Goal: Task Accomplishment & Management: Use online tool/utility

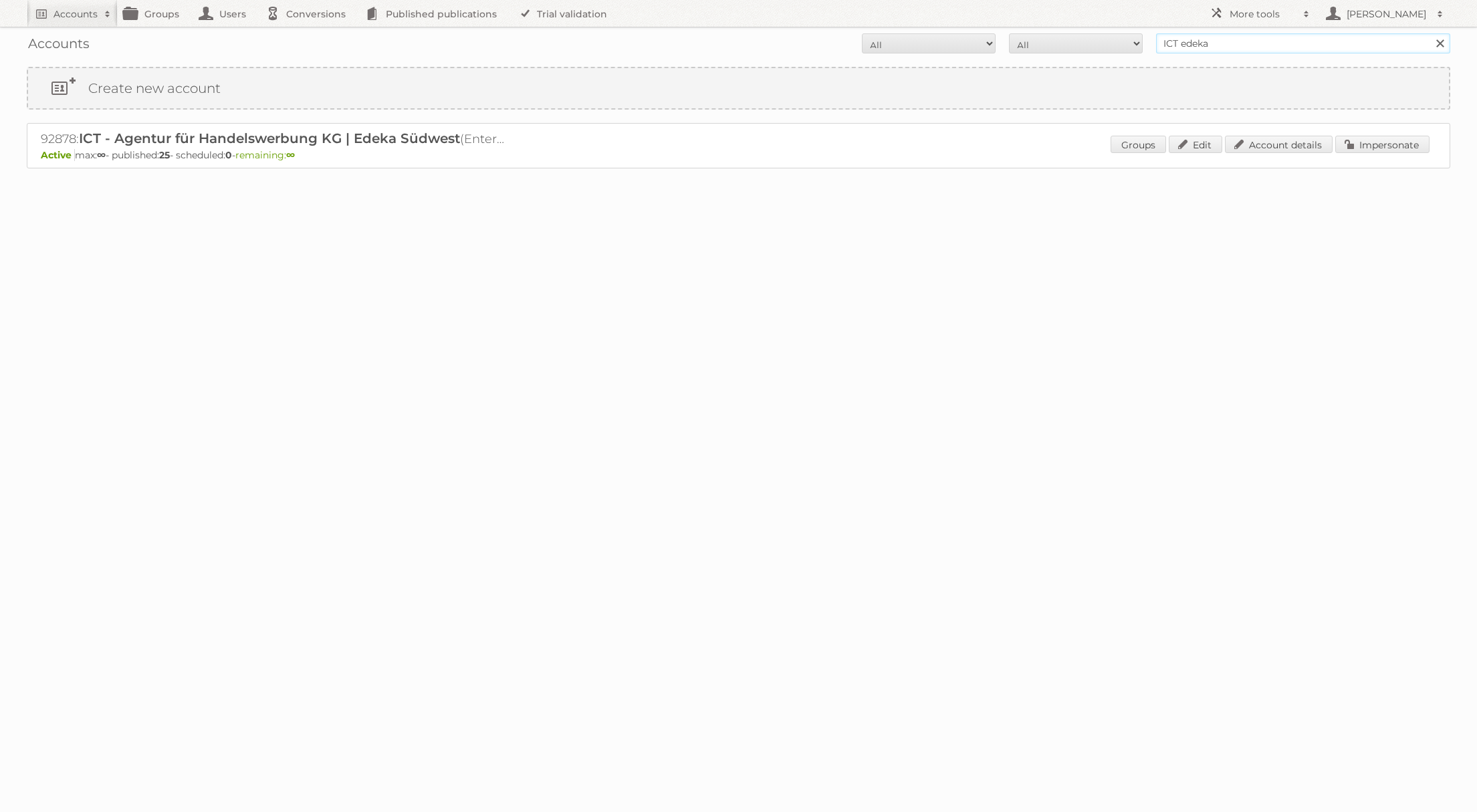
click at [1196, 42] on input "ICT edeka" at bounding box center [1303, 43] width 294 height 20
type input "Action Service & Distributie B.V."
click at [1430, 34] on input "Search" at bounding box center [1439, 43] width 20 height 20
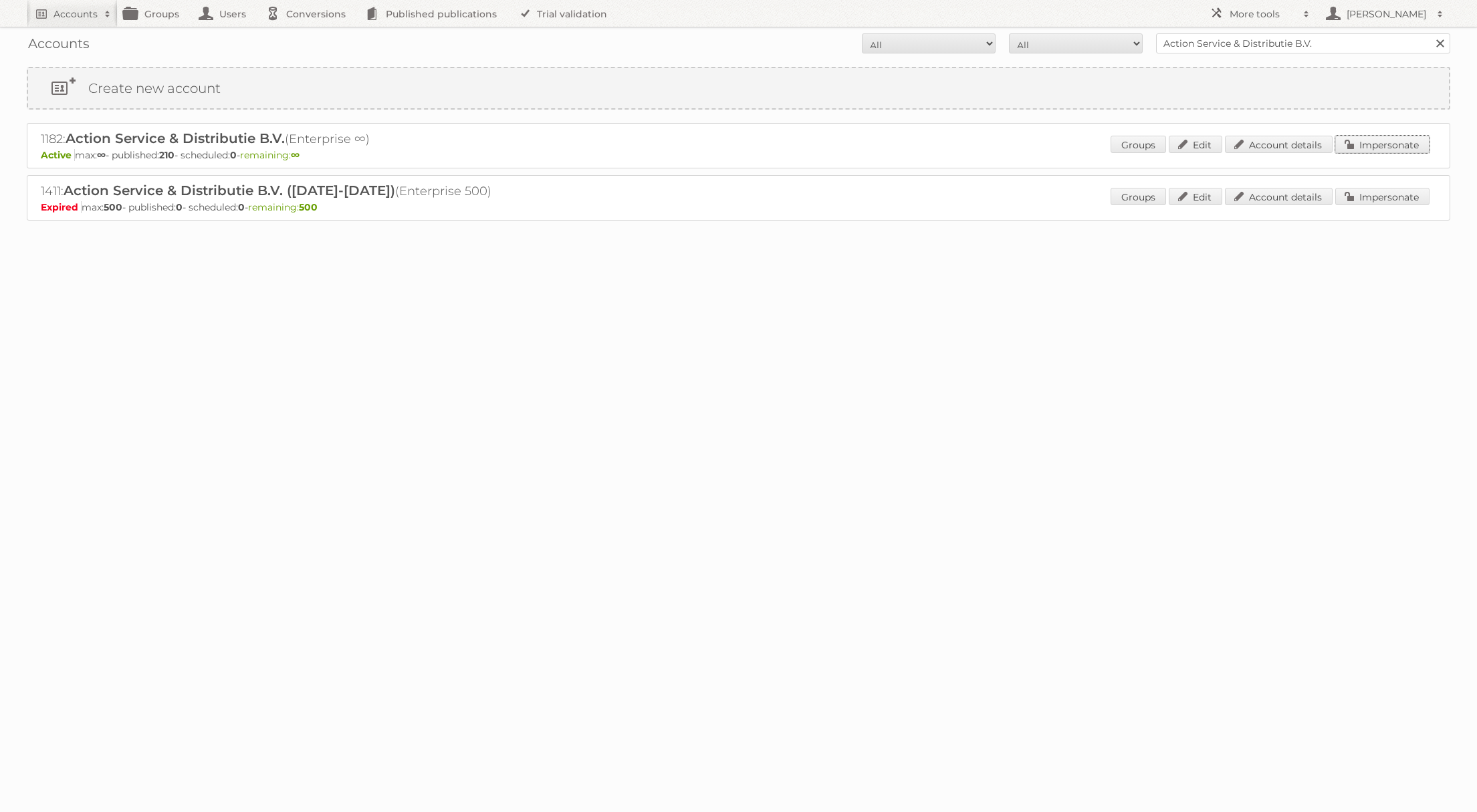
drag, startPoint x: 1359, startPoint y: 144, endPoint x: 1248, endPoint y: 153, distance: 111.4
click at [1359, 144] on link "Impersonate" at bounding box center [1382, 144] width 94 height 17
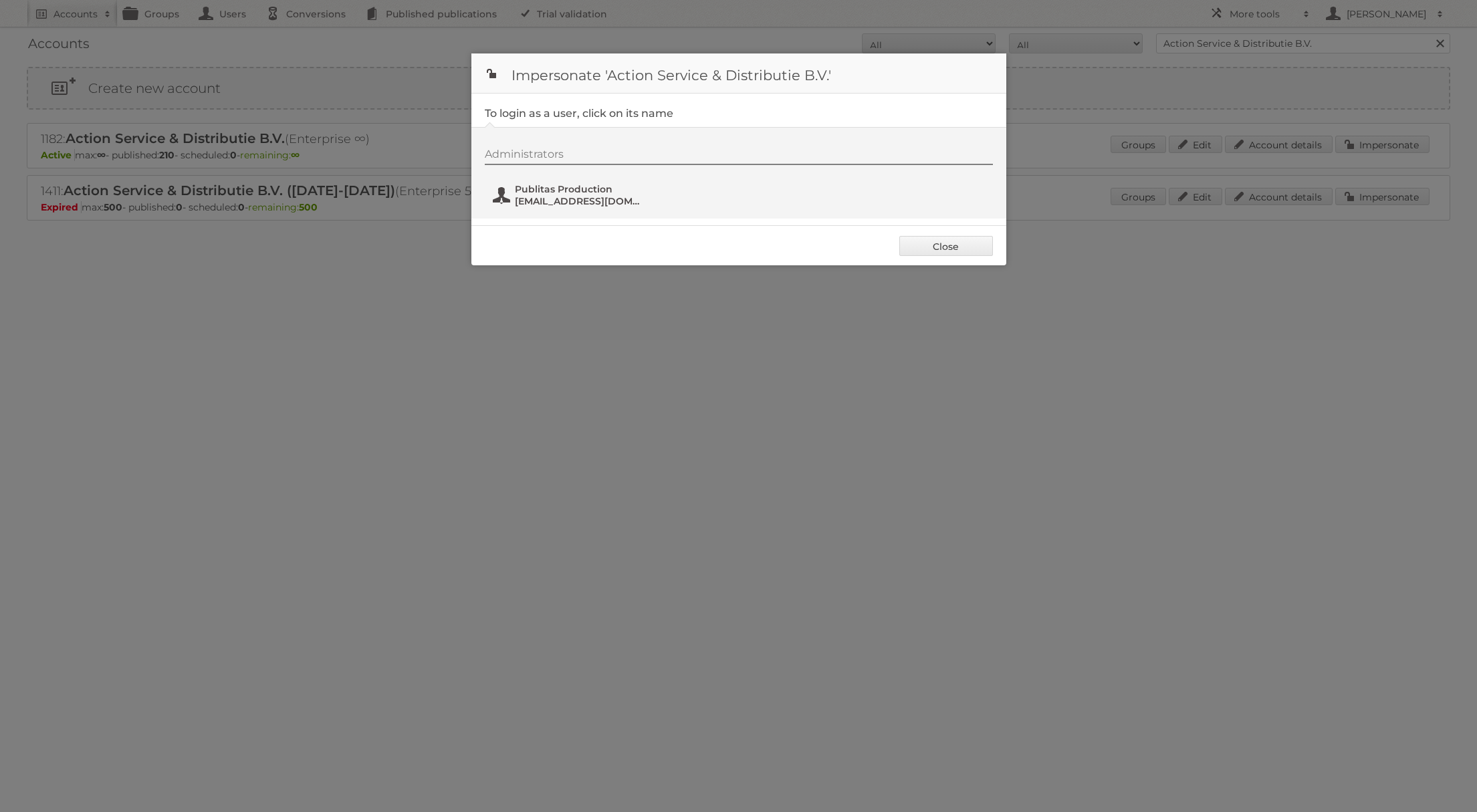
click at [527, 188] on span "Publitas Production" at bounding box center [579, 190] width 130 height 12
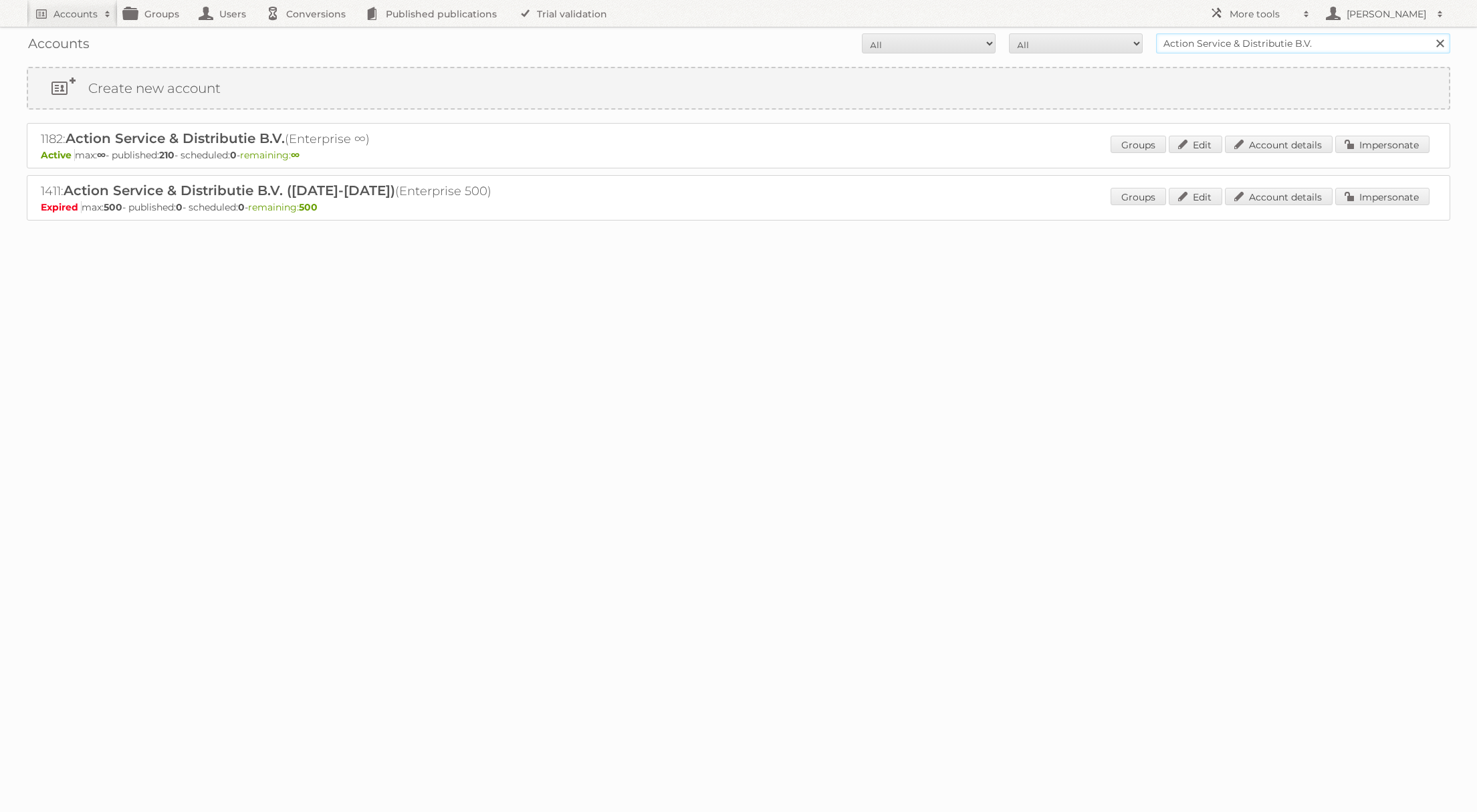
click at [1327, 49] on input "Action Service & Distributie B.V." at bounding box center [1303, 43] width 294 height 20
type input "Etos B.V."
click at [1430, 34] on input "Search" at bounding box center [1439, 43] width 20 height 20
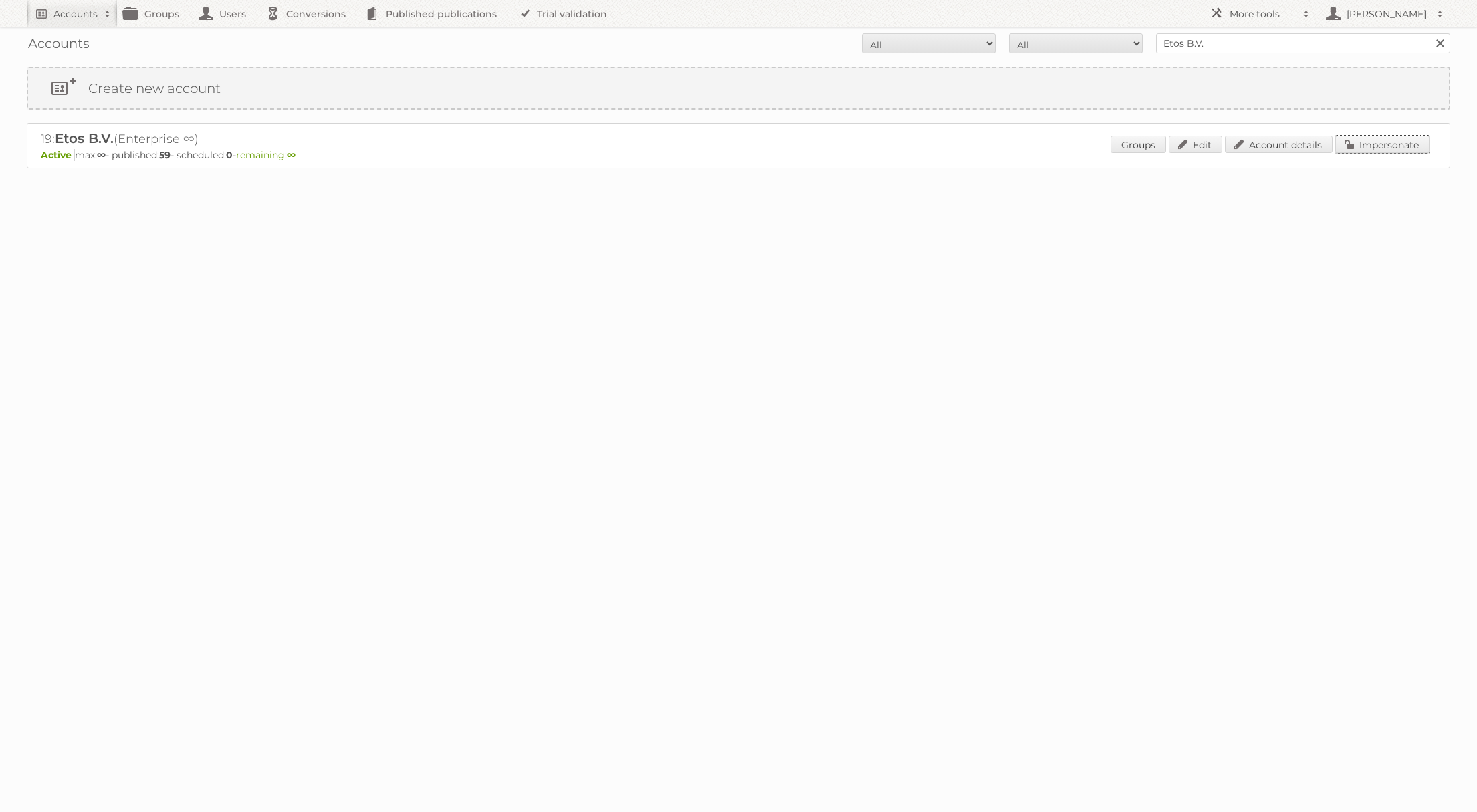
drag, startPoint x: 1391, startPoint y: 143, endPoint x: 1244, endPoint y: 148, distance: 147.1
click at [1391, 142] on link "Impersonate" at bounding box center [1382, 144] width 94 height 17
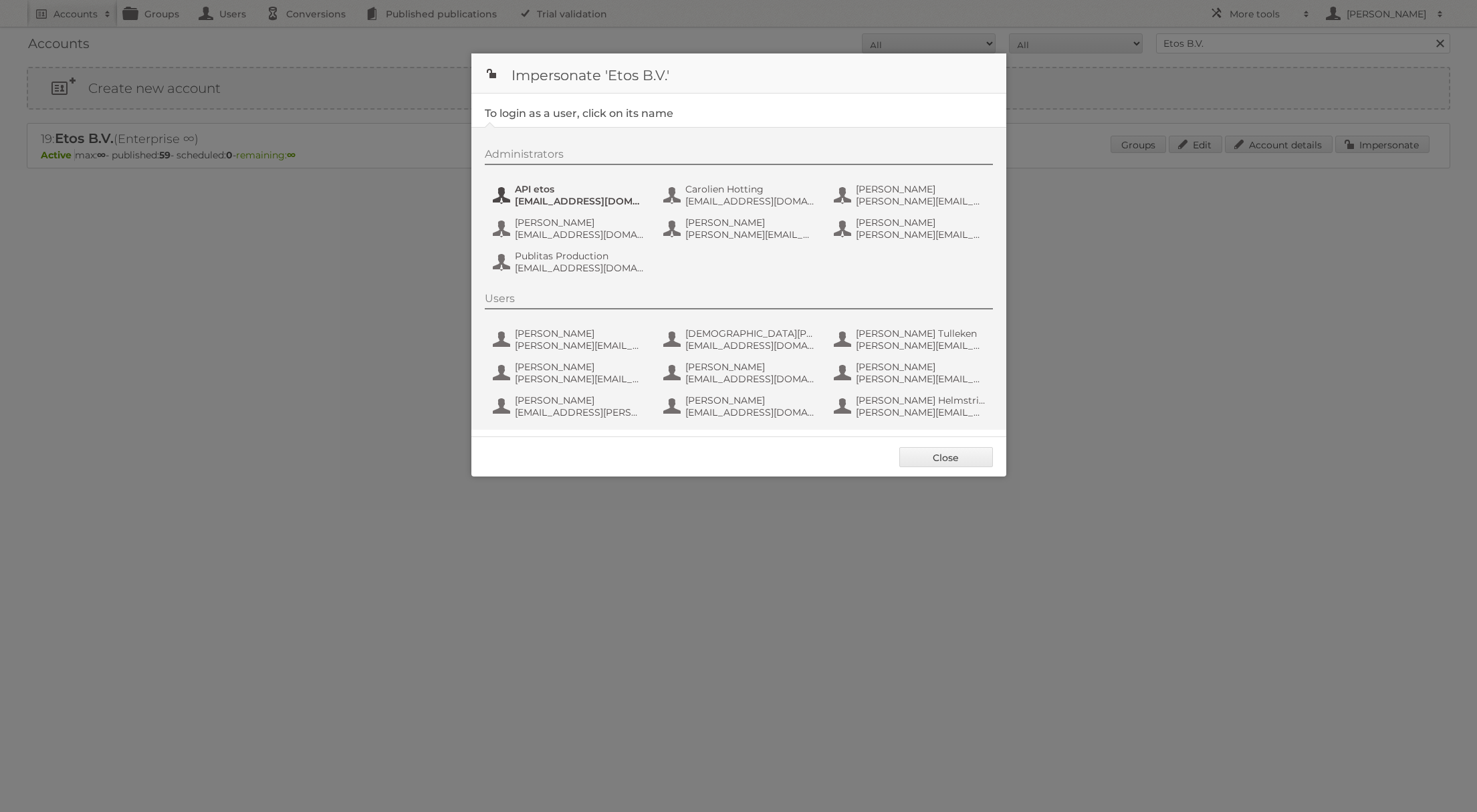
click at [550, 191] on span "API etos" at bounding box center [579, 190] width 130 height 12
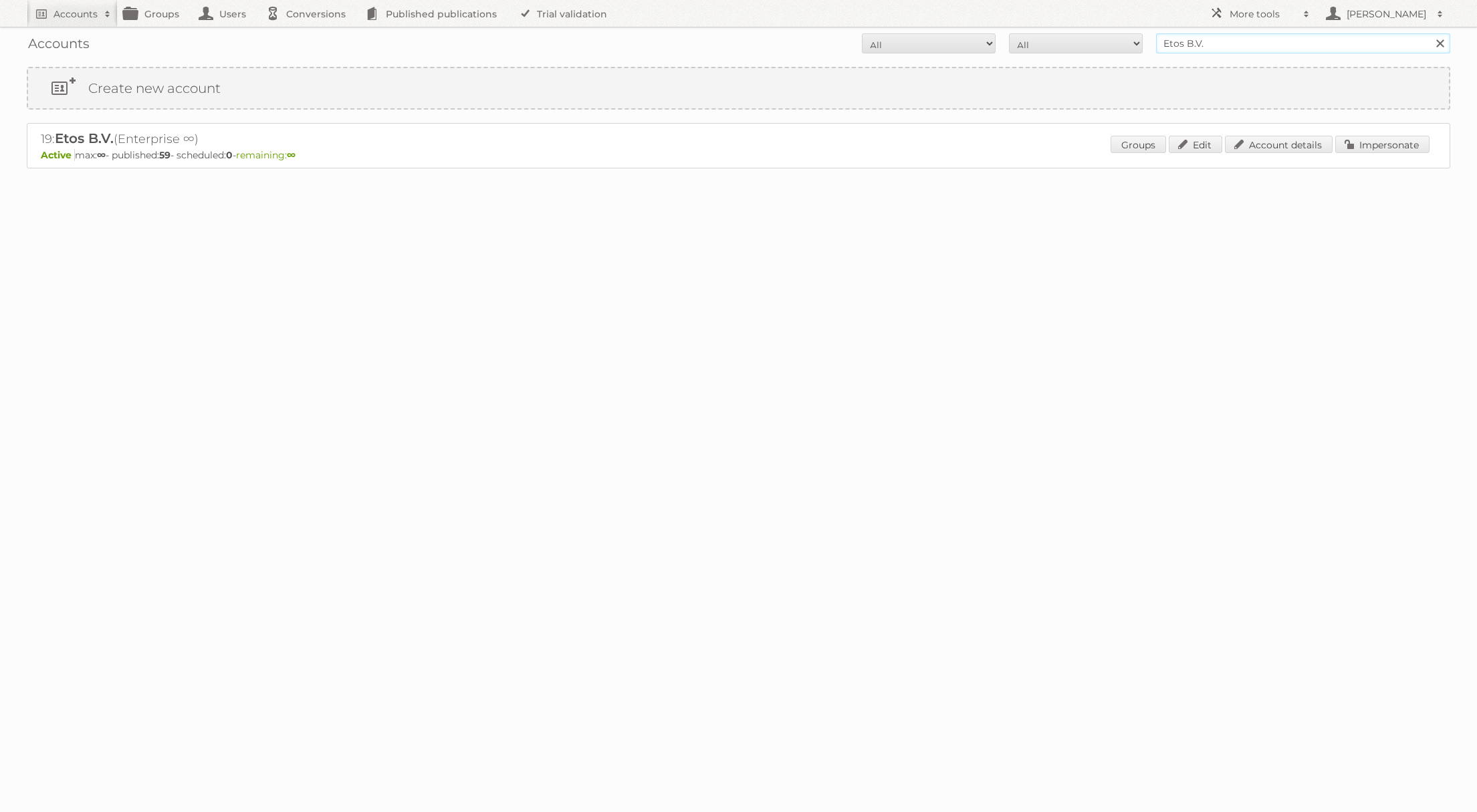
click at [1213, 41] on input "Etos B.V." at bounding box center [1303, 43] width 294 height 20
type input "Action Service & Distributie B.V."
click at [1430, 34] on input "Search" at bounding box center [1439, 43] width 20 height 20
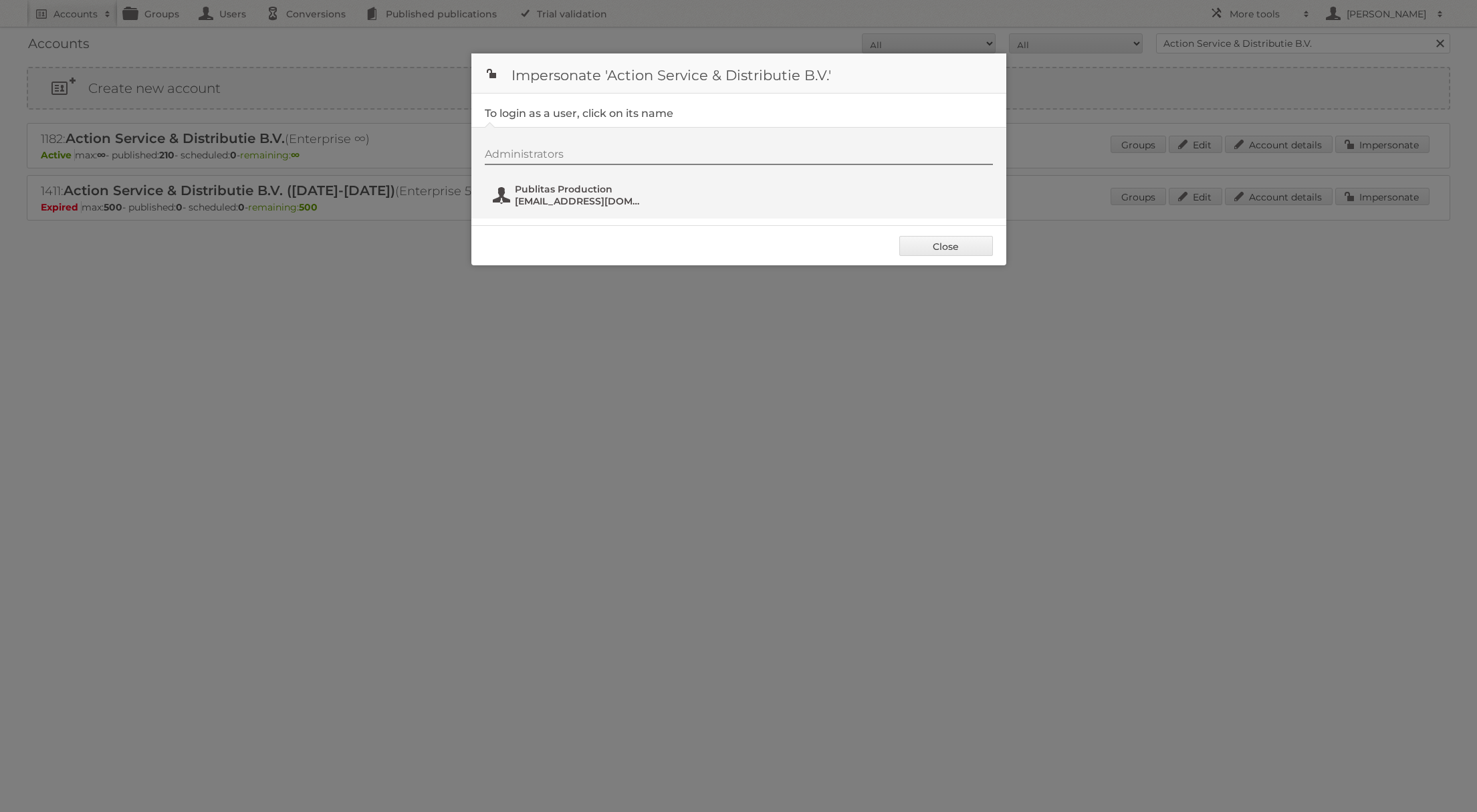
click at [619, 193] on span "Publitas Production" at bounding box center [579, 190] width 130 height 12
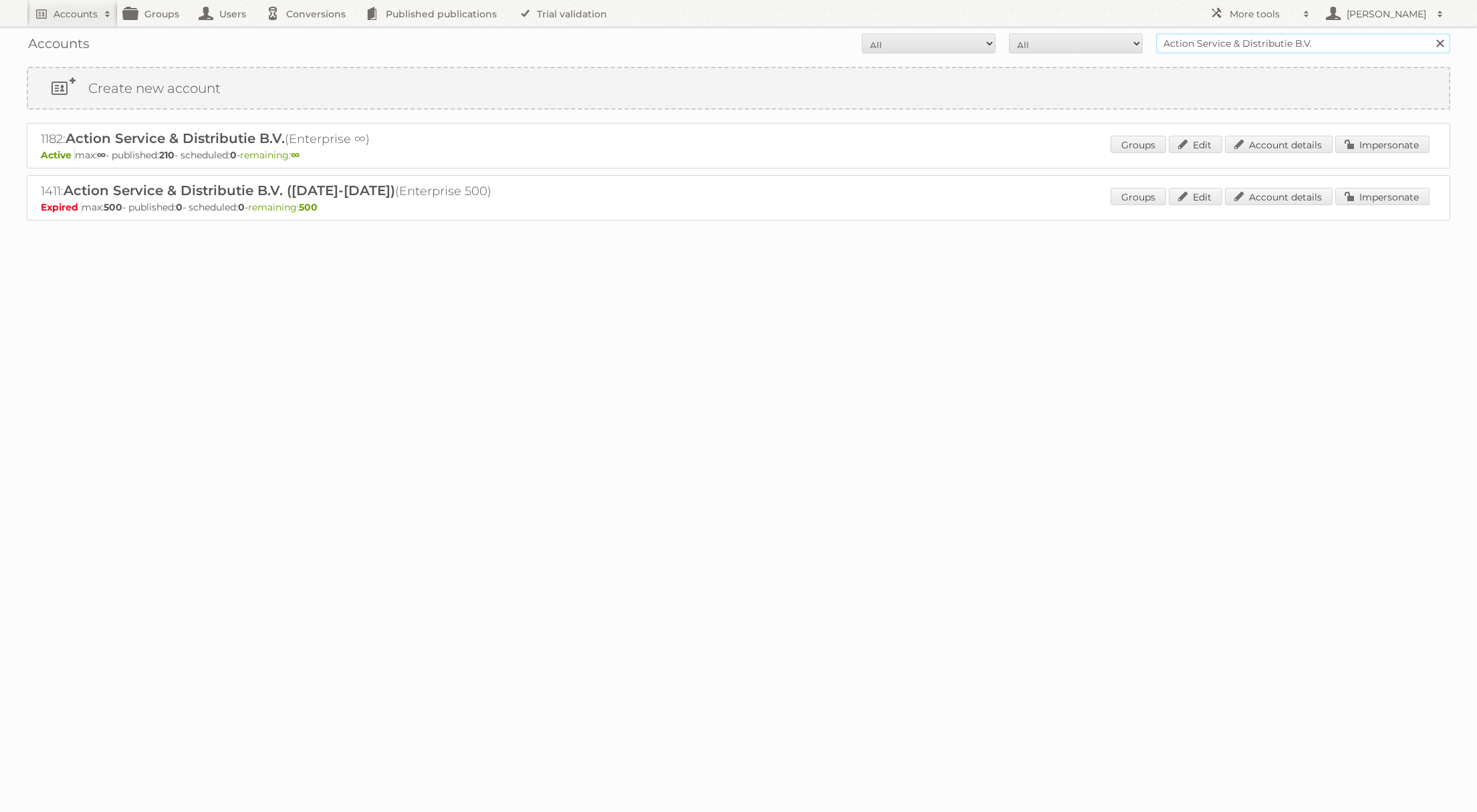
click at [1186, 47] on input "Action Service & Distributie B.V." at bounding box center [1303, 43] width 294 height 20
type input "1800light"
click at [1430, 34] on input "Search" at bounding box center [1439, 43] width 20 height 20
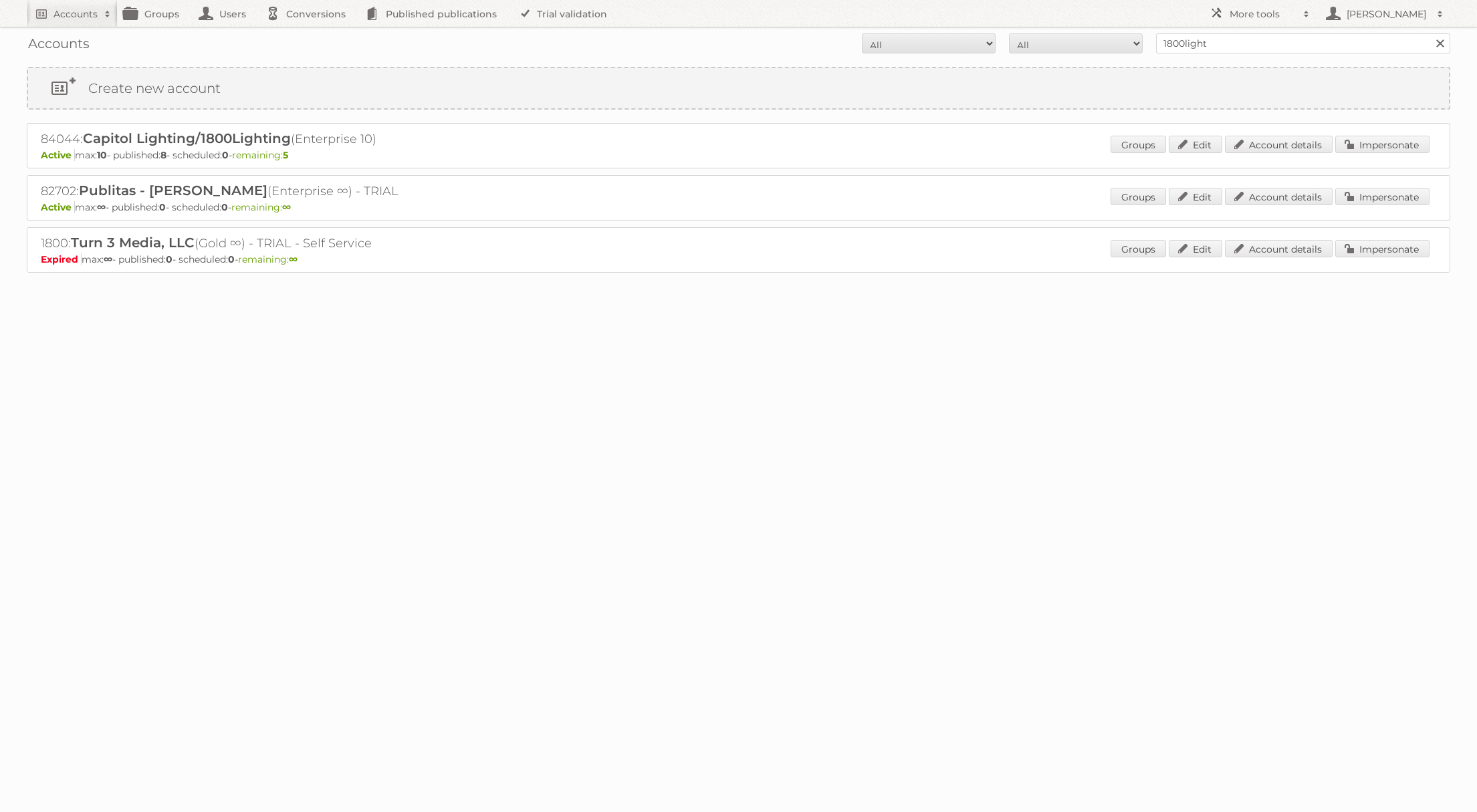
click at [1380, 156] on p "Active max: 10 - published: 8 - scheduled: 0 - remaining: 5" at bounding box center [738, 155] width 1396 height 12
click at [1348, 149] on link "Impersonate" at bounding box center [1382, 144] width 94 height 17
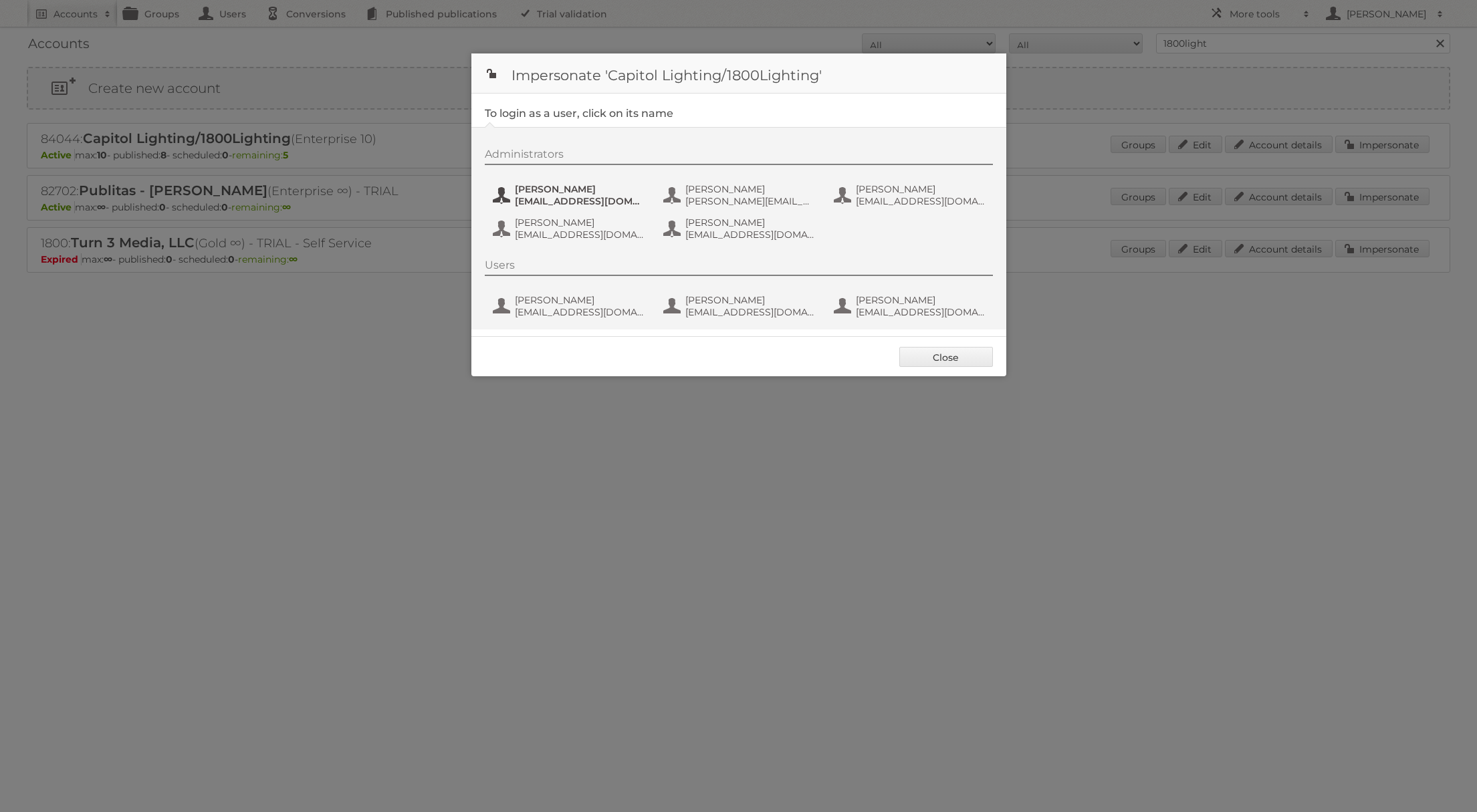
click at [562, 192] on span "[PERSON_NAME]" at bounding box center [579, 190] width 130 height 12
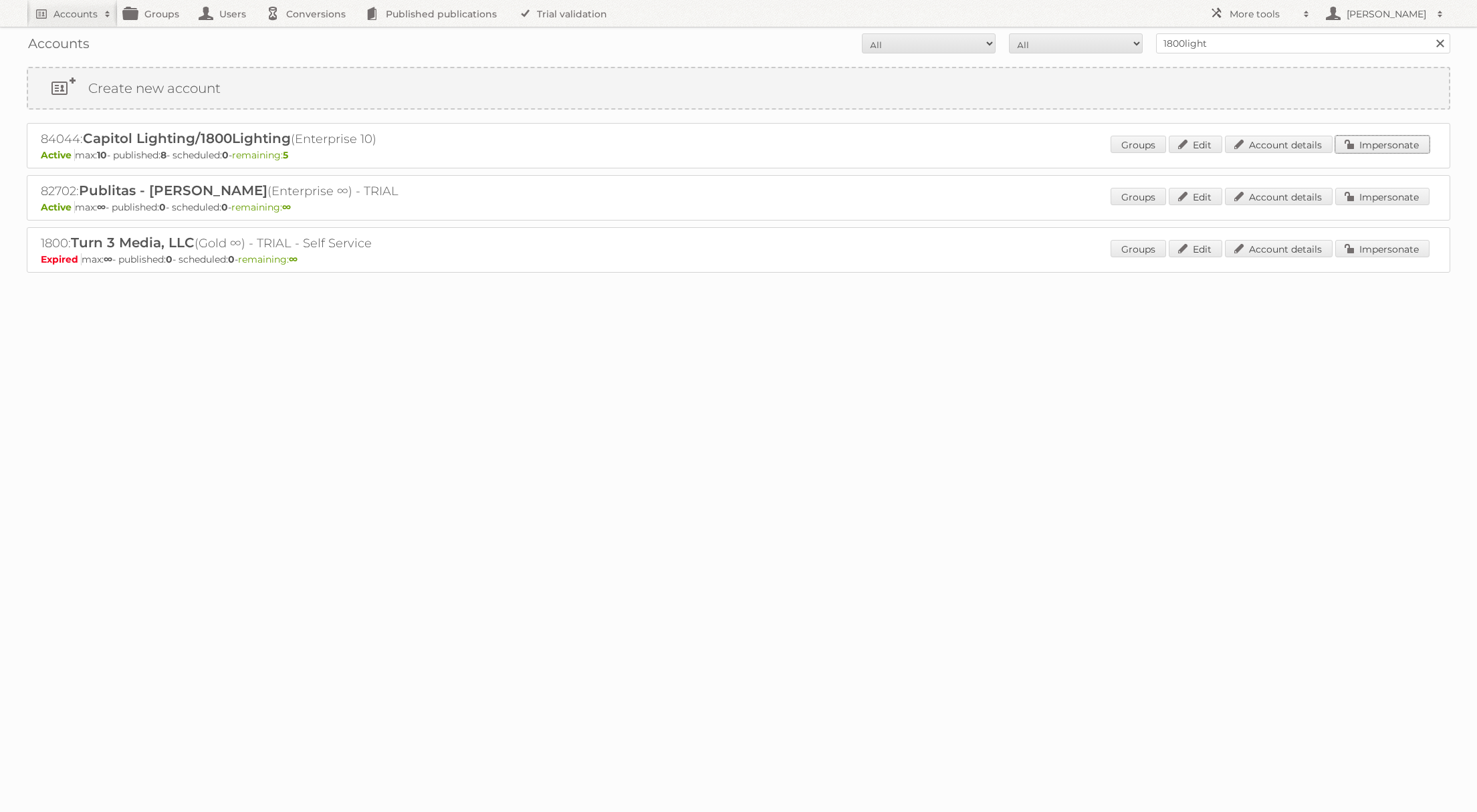
click at [1406, 141] on link "Impersonate" at bounding box center [1382, 144] width 94 height 17
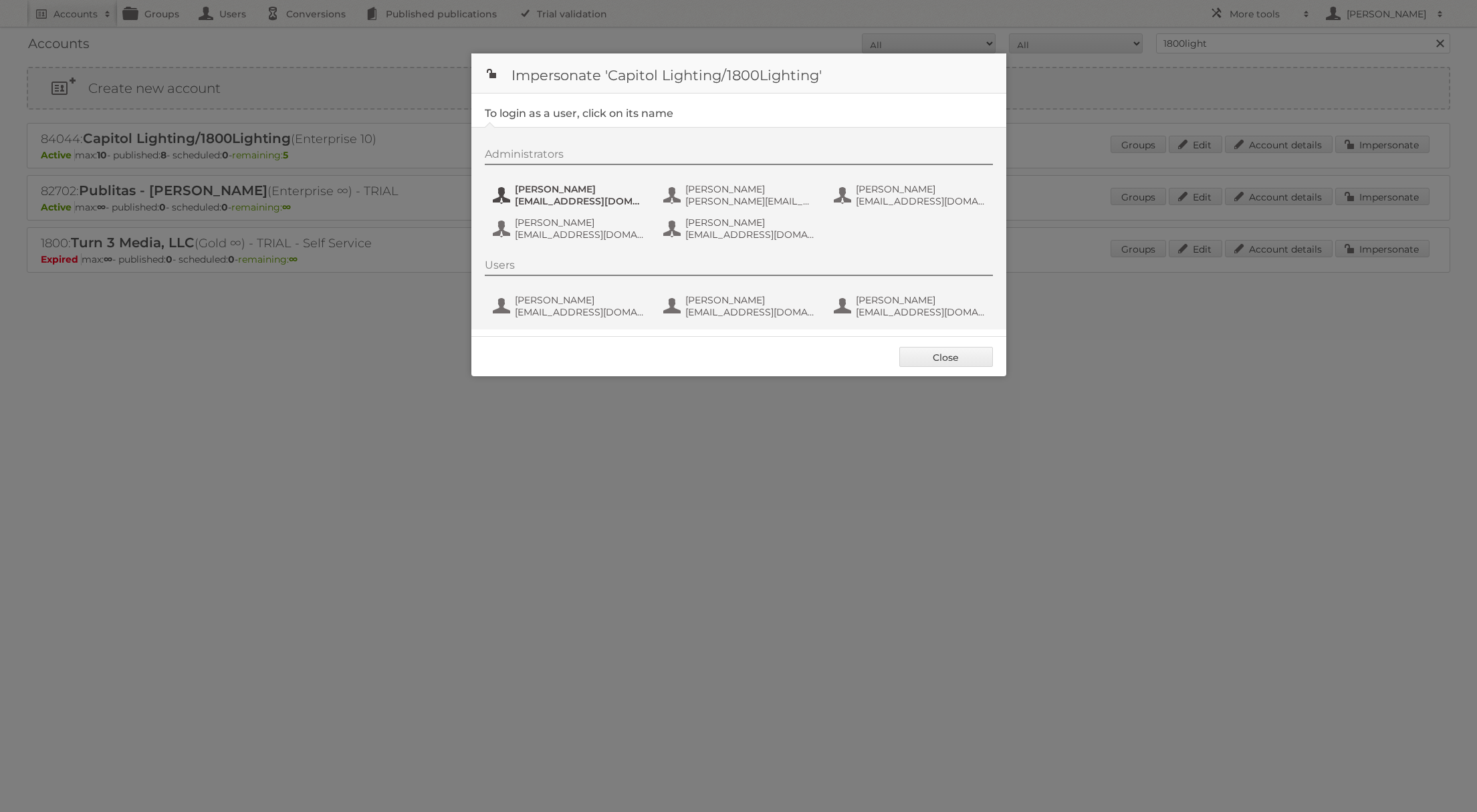
click at [601, 198] on span "[EMAIL_ADDRESS][DOMAIN_NAME]" at bounding box center [579, 201] width 130 height 12
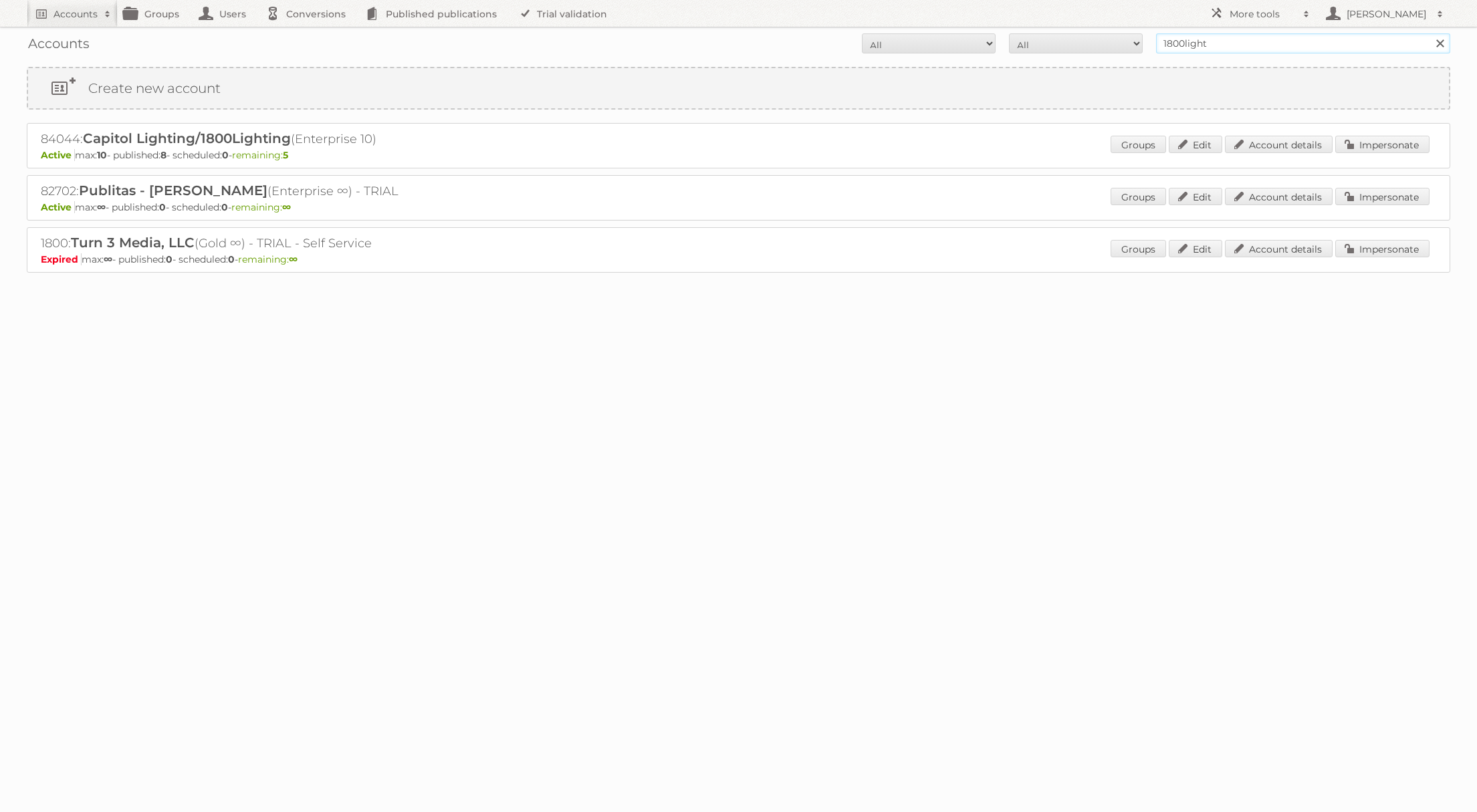
click at [1193, 36] on input "1800light" at bounding box center [1303, 43] width 294 height 20
click at [1186, 37] on input "1800light" at bounding box center [1303, 43] width 294 height 20
type input "[PERSON_NAME]@publitas"
click at [1430, 34] on input "Search" at bounding box center [1439, 43] width 20 height 20
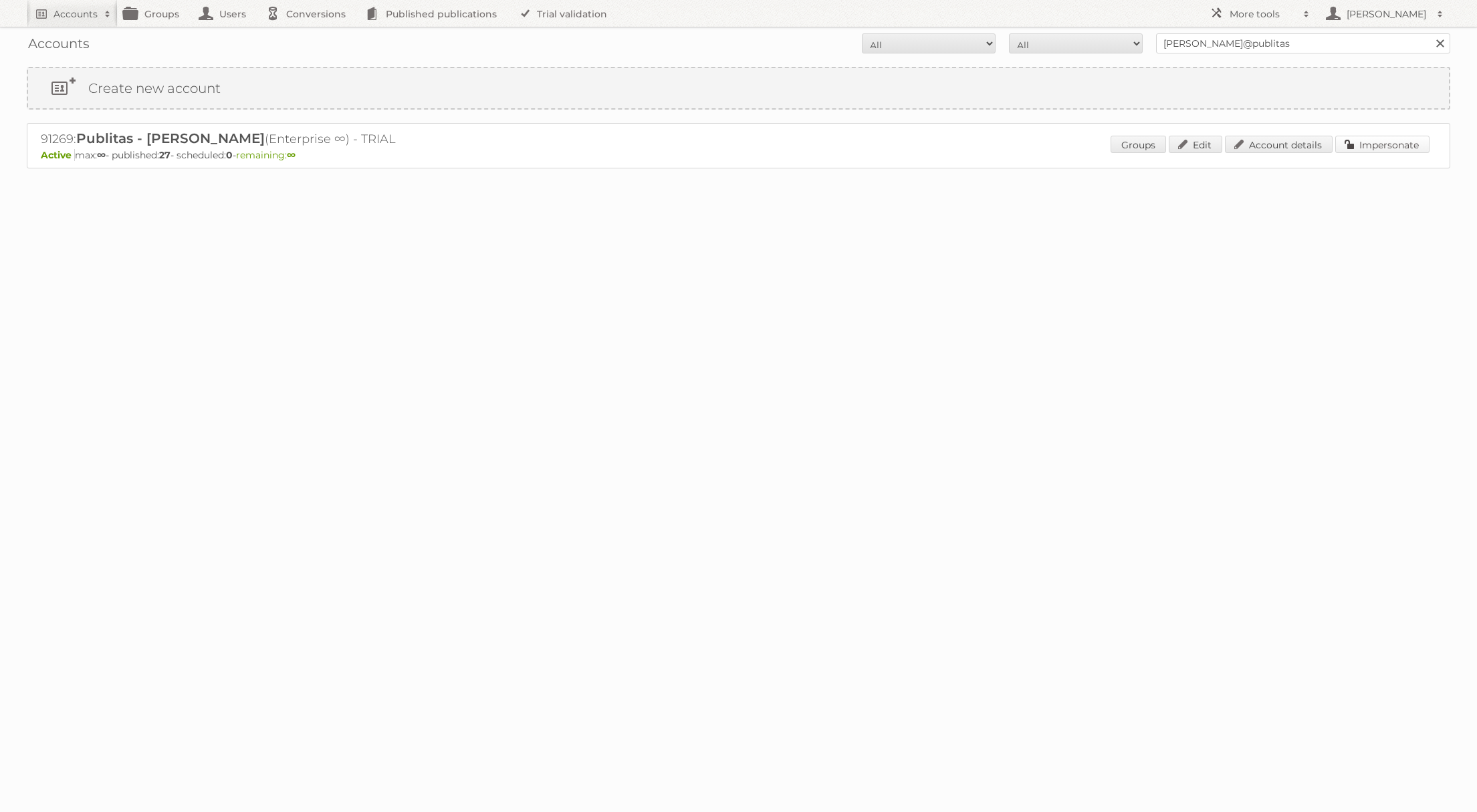
click at [1384, 150] on link "Impersonate" at bounding box center [1382, 144] width 94 height 17
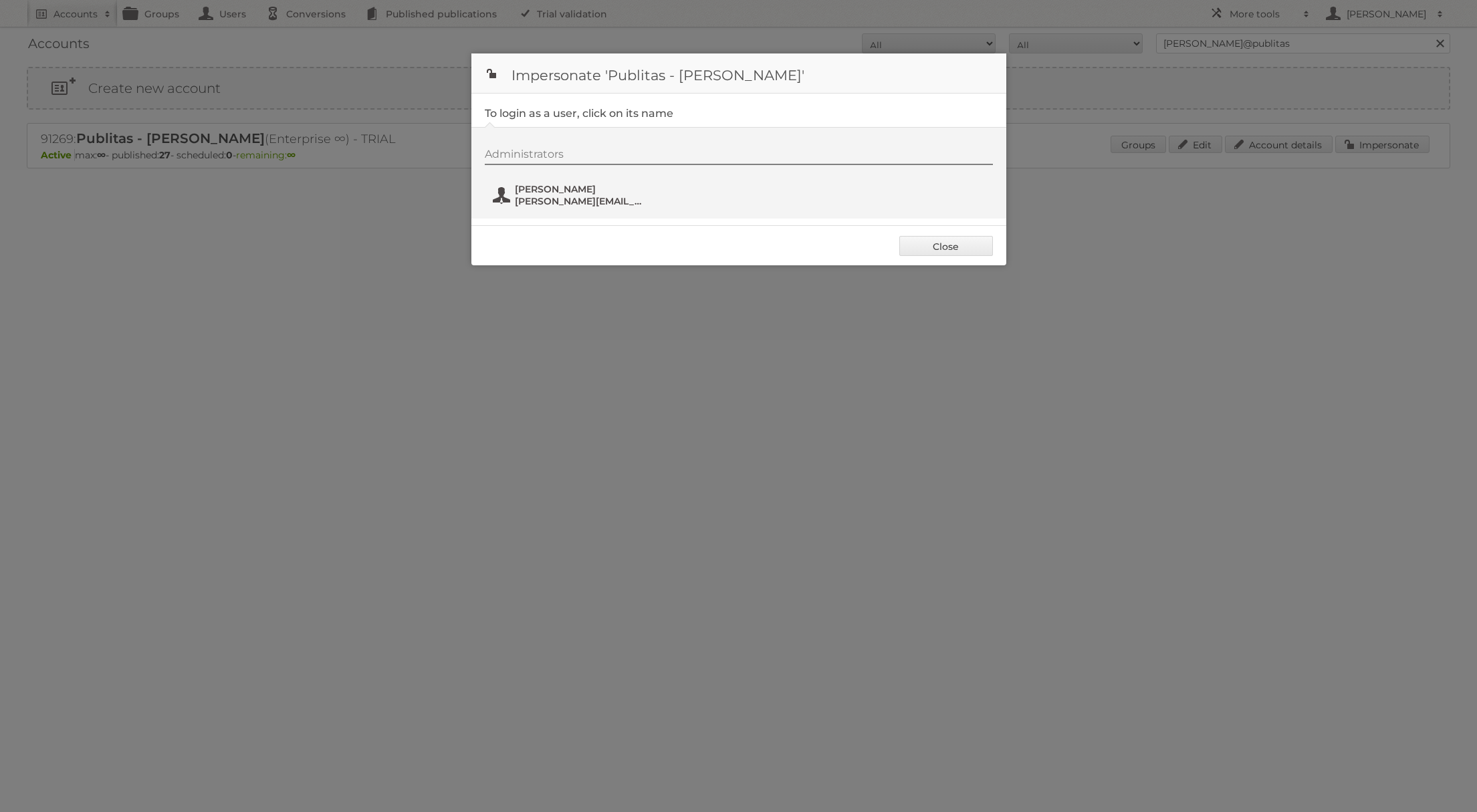
click at [558, 182] on button "[PERSON_NAME] [PERSON_NAME][EMAIL_ADDRESS][DOMAIN_NAME]" at bounding box center [570, 195] width 157 height 27
